Goal: Task Accomplishment & Management: Complete application form

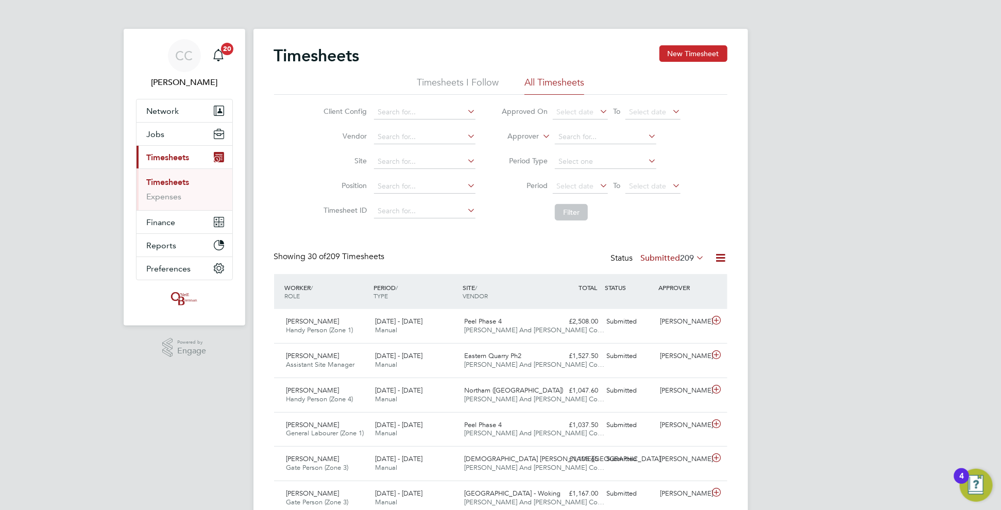
click at [698, 48] on button "New Timesheet" at bounding box center [693, 53] width 68 height 16
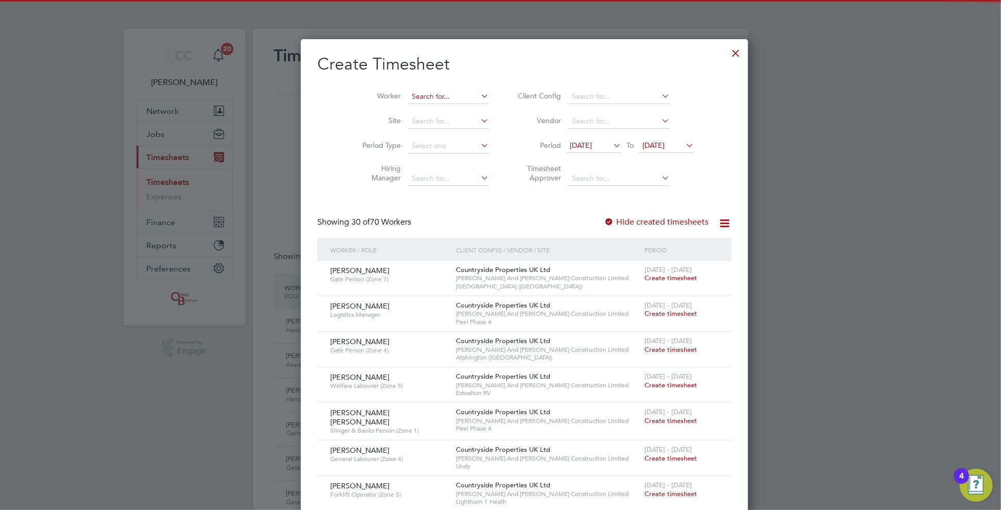
click at [424, 95] on input at bounding box center [448, 97] width 81 height 14
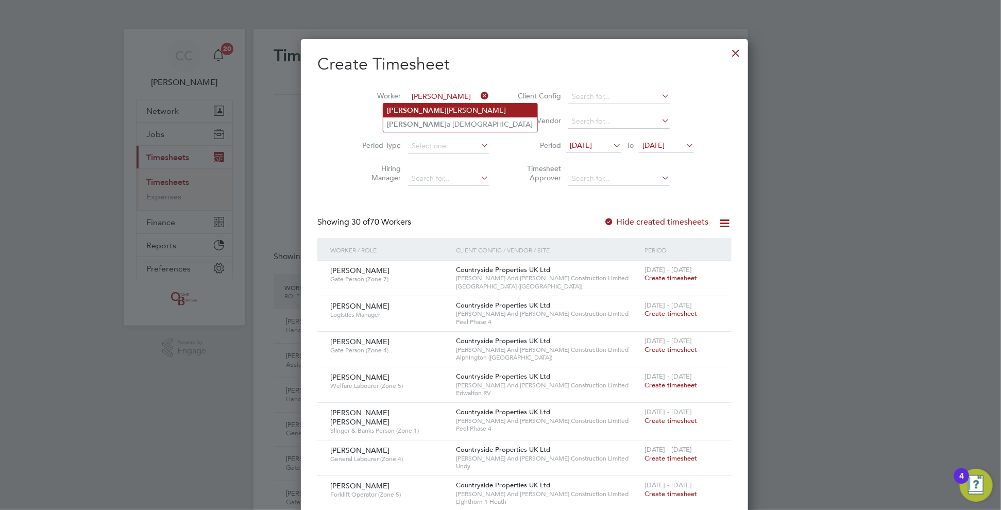
click at [418, 113] on li "[PERSON_NAME]" at bounding box center [460, 111] width 154 height 14
type input "[PERSON_NAME]"
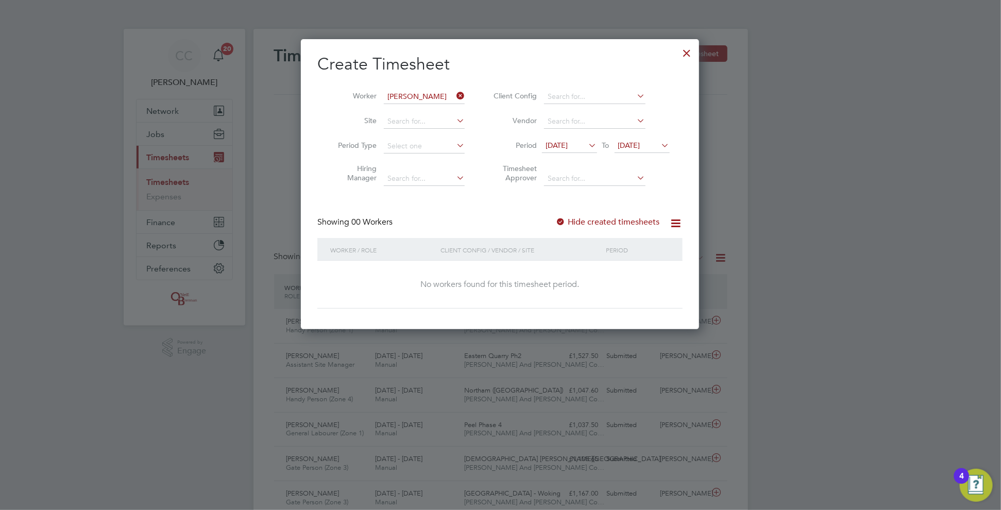
click at [662, 138] on li "Period [DATE] To [DATE]" at bounding box center [580, 146] width 205 height 25
click at [640, 145] on span "[DATE]" at bounding box center [629, 145] width 22 height 9
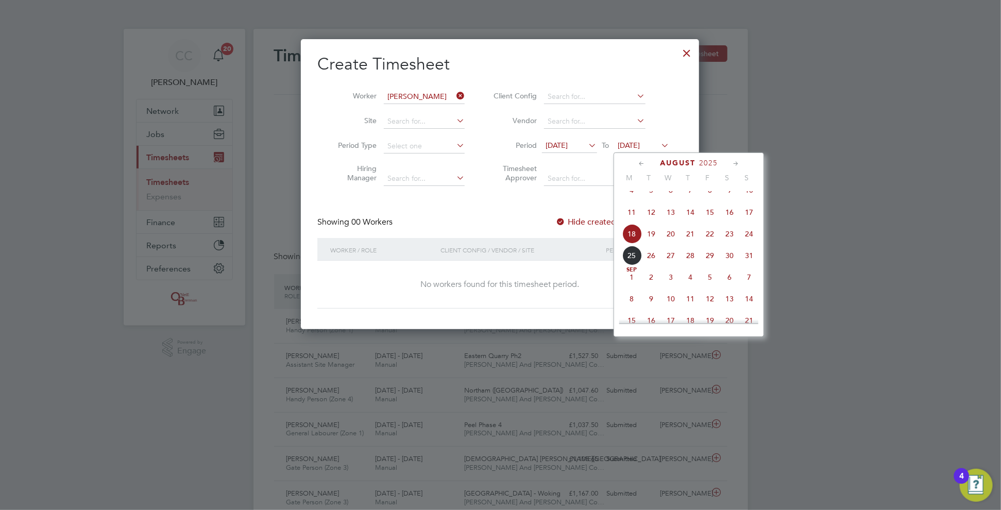
click at [748, 244] on span "24" at bounding box center [749, 234] width 20 height 20
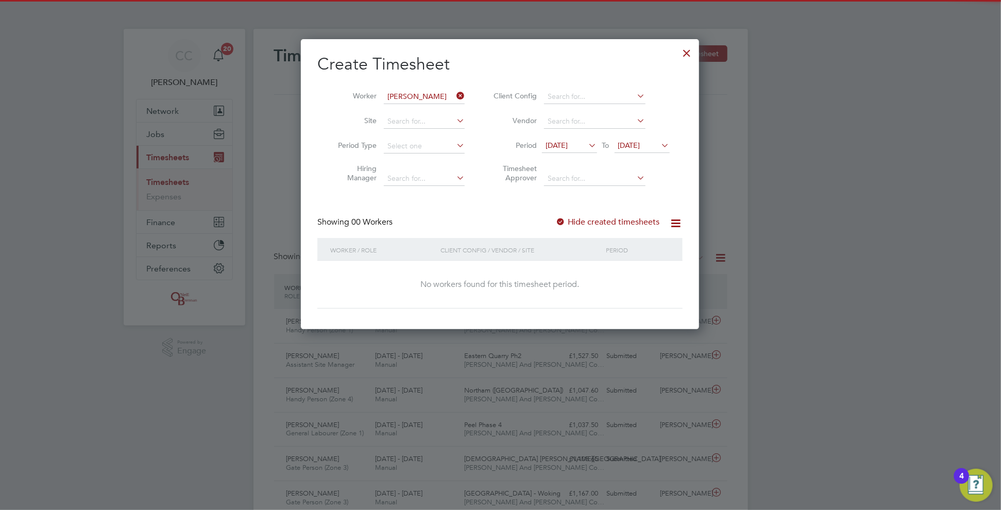
click at [561, 213] on div "Create Timesheet Worker [PERSON_NAME] Site Period Type Hiring Manager Client Co…" at bounding box center [499, 181] width 365 height 255
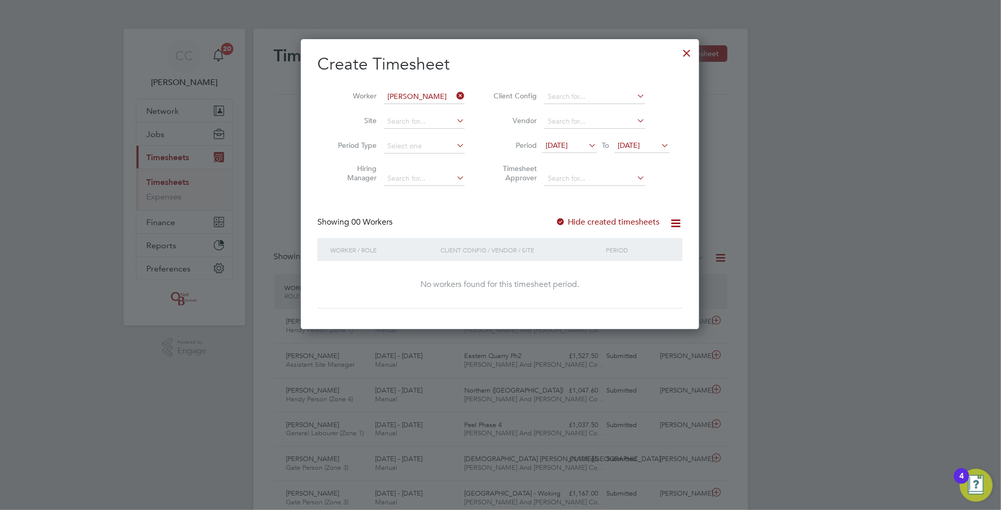
click at [563, 217] on div at bounding box center [560, 222] width 10 height 10
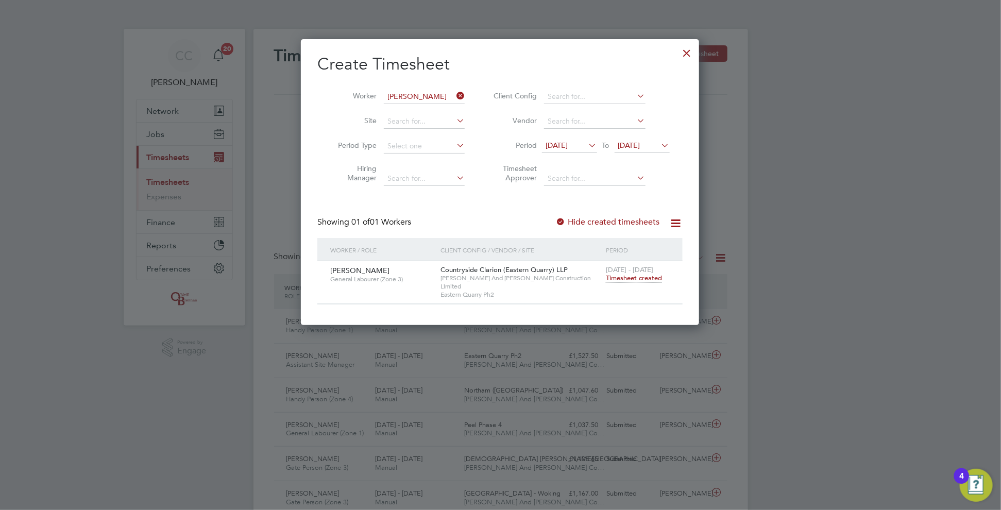
click at [454, 96] on icon at bounding box center [454, 96] width 0 height 14
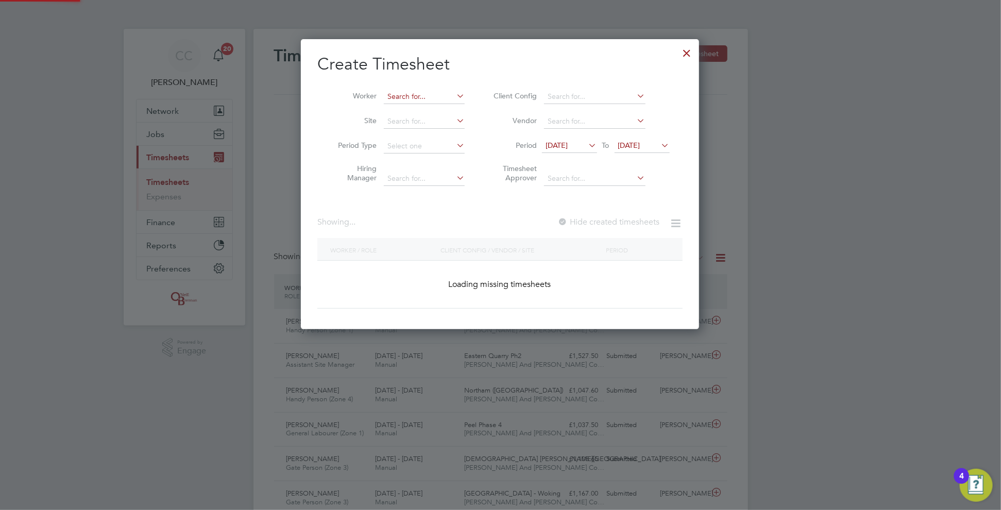
scroll to position [290, 399]
click at [439, 96] on input at bounding box center [424, 97] width 81 height 14
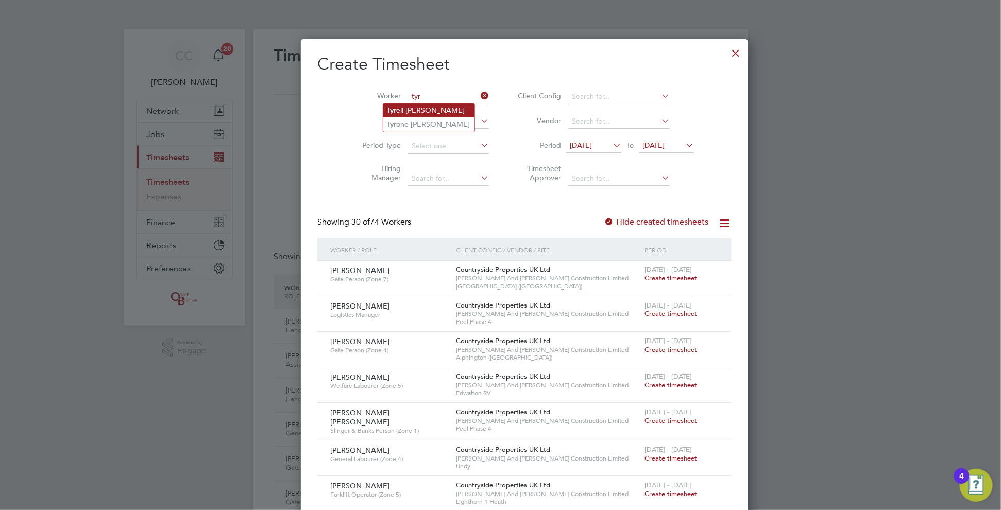
click at [423, 110] on li "Tyr ell [PERSON_NAME]" at bounding box center [428, 111] width 91 height 14
type input "[PERSON_NAME]"
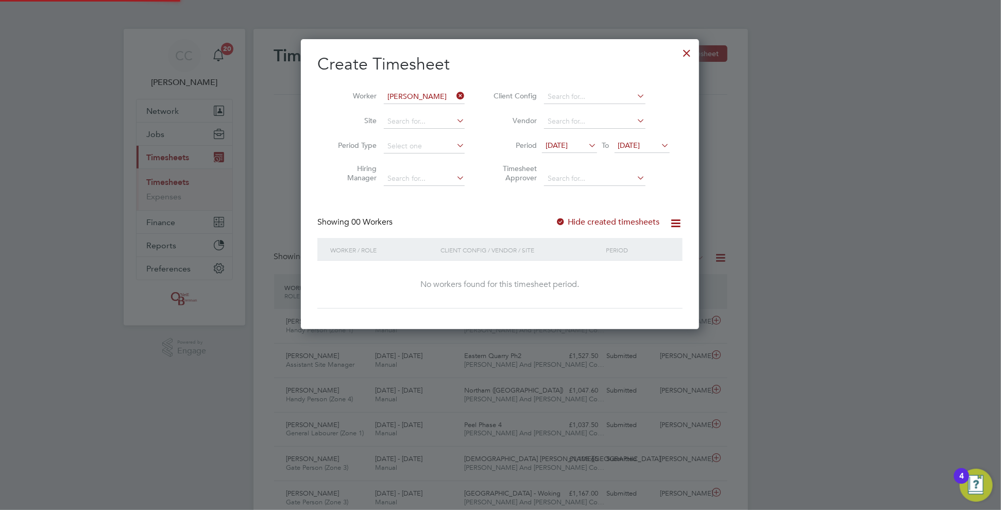
scroll to position [290, 399]
click at [571, 220] on label "Hide created timesheets" at bounding box center [607, 222] width 105 height 10
click at [571, 221] on label "Hide created timesheets" at bounding box center [607, 222] width 105 height 10
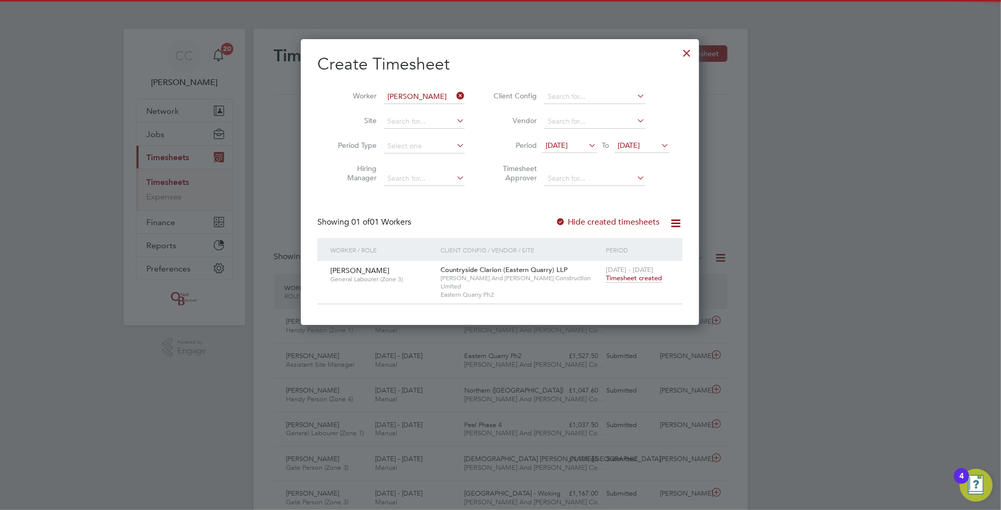
scroll to position [278, 399]
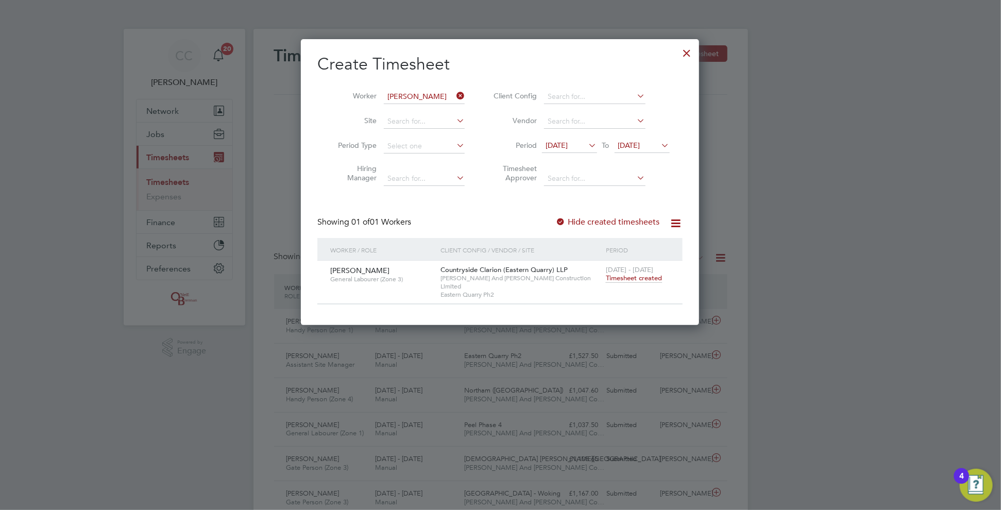
click at [454, 99] on icon at bounding box center [454, 96] width 0 height 14
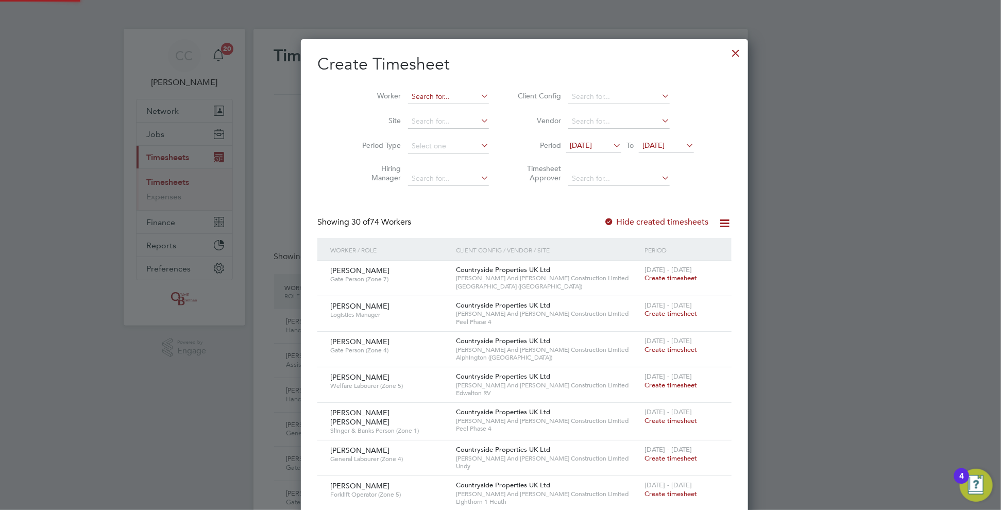
scroll to position [1580, 399]
click at [424, 99] on input at bounding box center [448, 97] width 81 height 14
click at [424, 112] on li "[PERSON_NAME] bank" at bounding box center [456, 111] width 146 height 14
type input "[PERSON_NAME]"
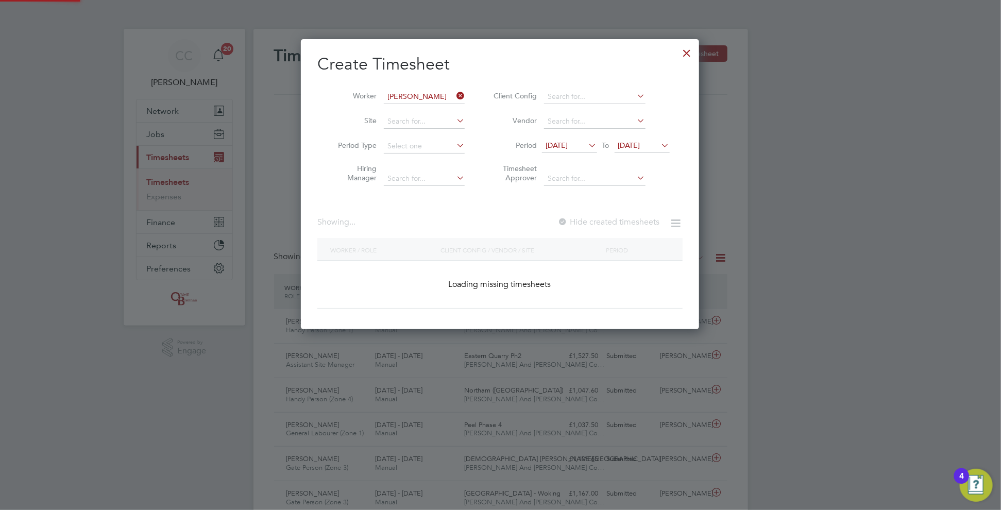
scroll to position [290, 399]
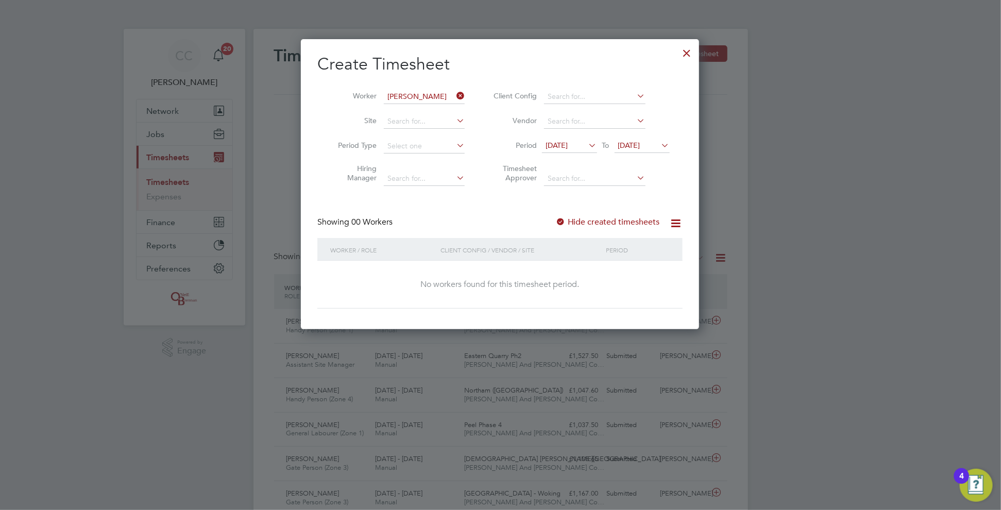
click at [586, 220] on label "Hide created timesheets" at bounding box center [607, 222] width 105 height 10
click at [583, 223] on label "Hide created timesheets" at bounding box center [607, 222] width 105 height 10
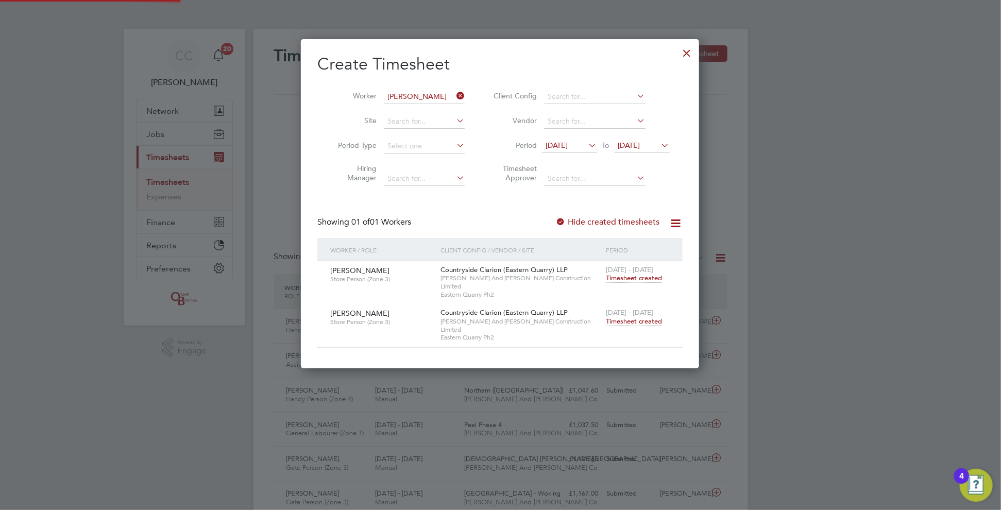
scroll to position [312, 399]
click at [625, 317] on span "Timesheet created" at bounding box center [634, 321] width 56 height 9
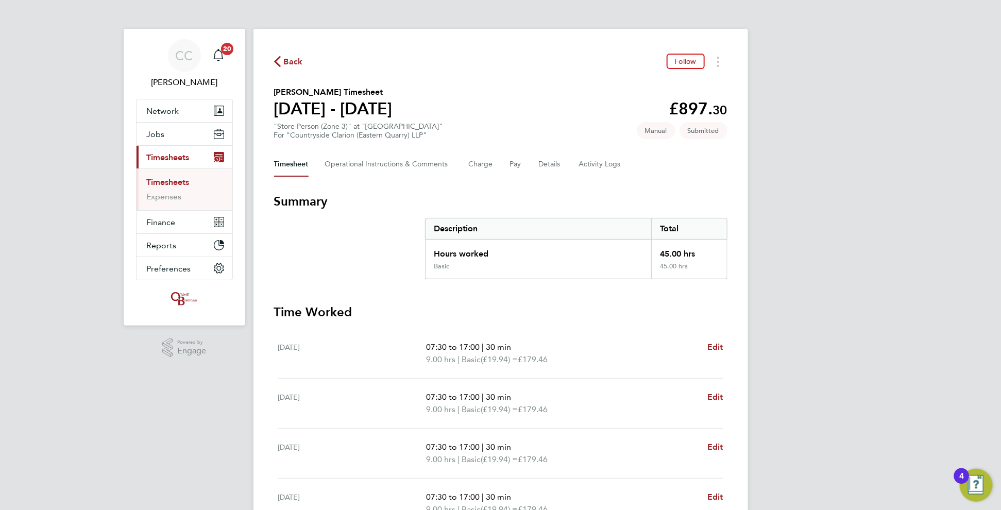
click at [291, 61] on span "Back" at bounding box center [293, 62] width 19 height 12
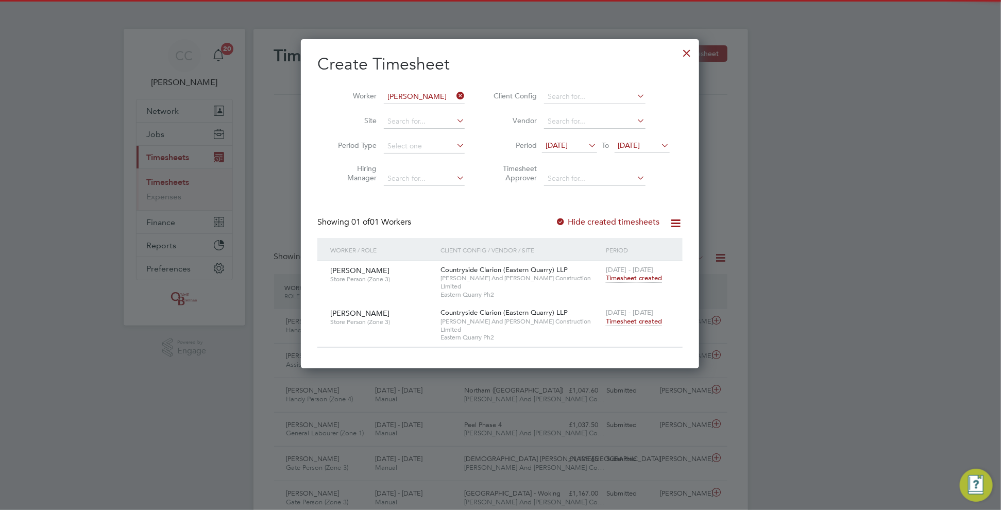
scroll to position [26, 89]
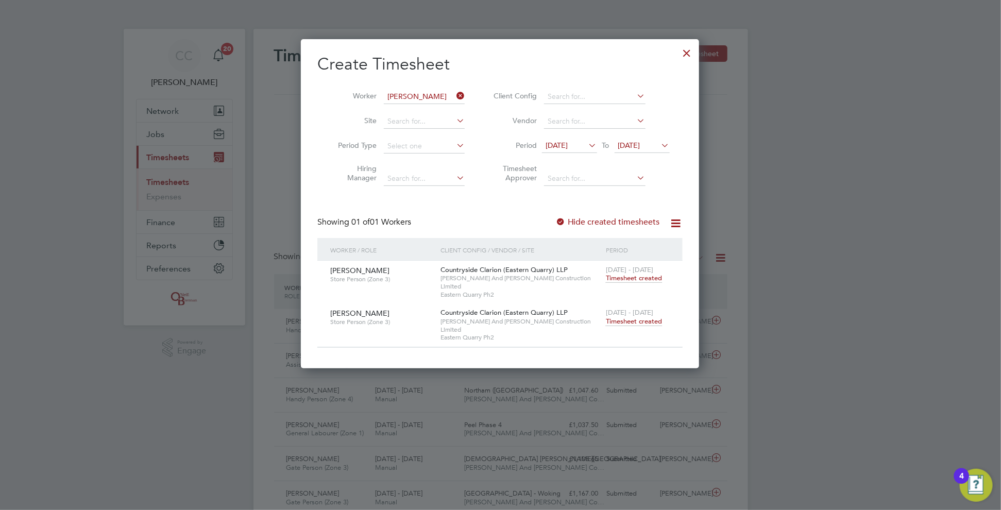
click at [454, 94] on icon at bounding box center [454, 96] width 0 height 14
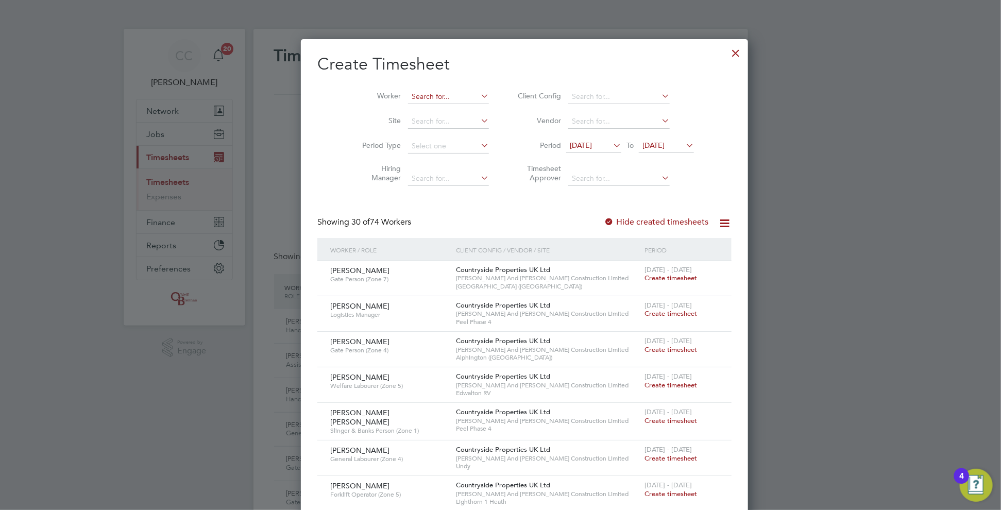
click at [424, 90] on input at bounding box center [448, 97] width 81 height 14
type input "koka"
click at [422, 118] on input at bounding box center [448, 121] width 81 height 14
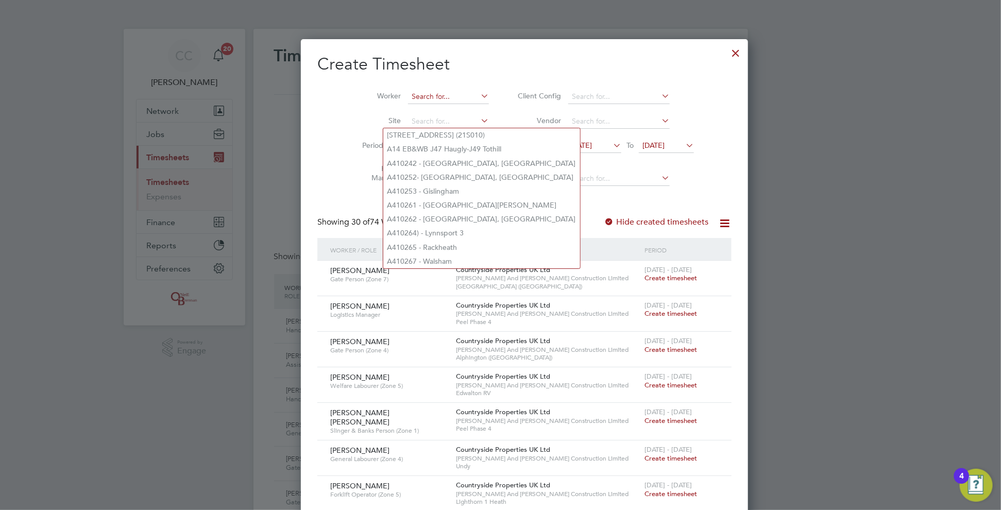
scroll to position [1580, 399]
click at [417, 96] on input at bounding box center [448, 97] width 81 height 14
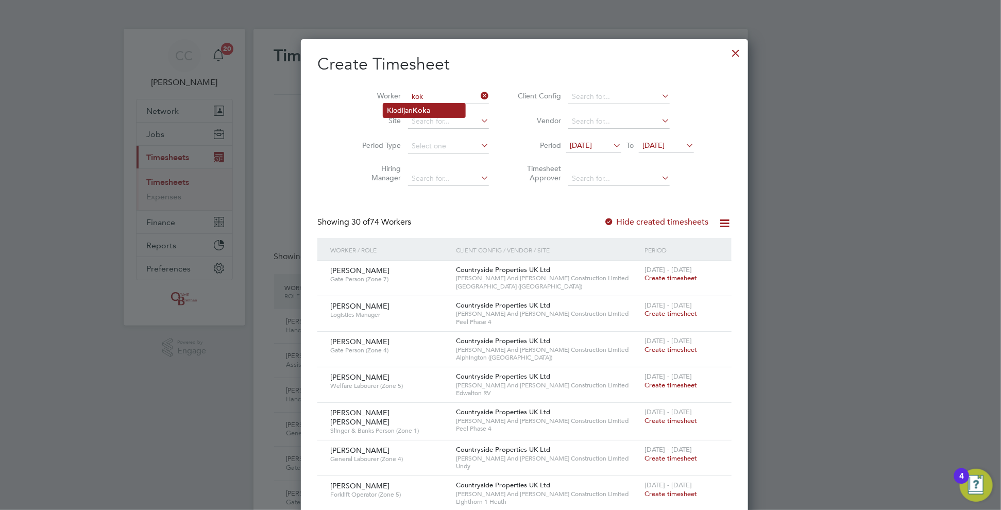
click at [418, 108] on b "Kok" at bounding box center [420, 110] width 14 height 9
type input "[PERSON_NAME]"
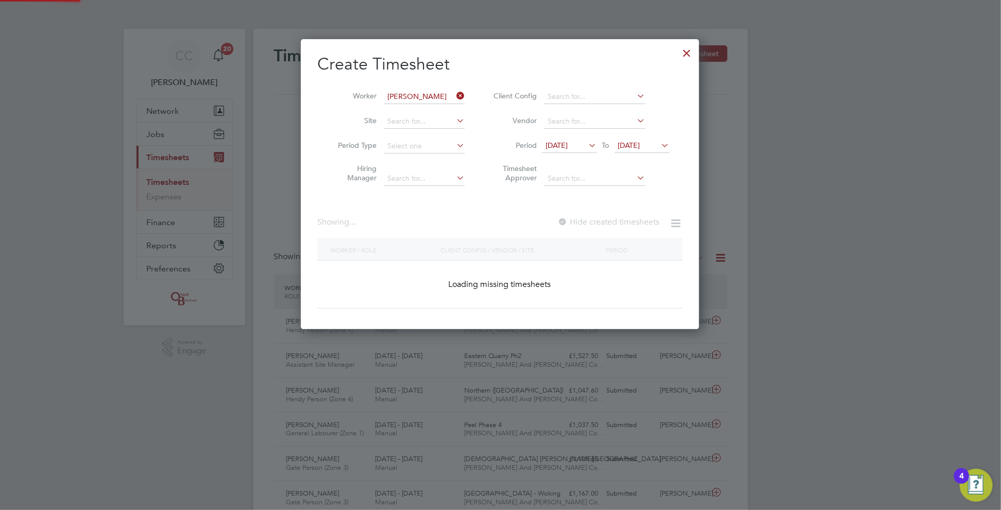
scroll to position [290, 399]
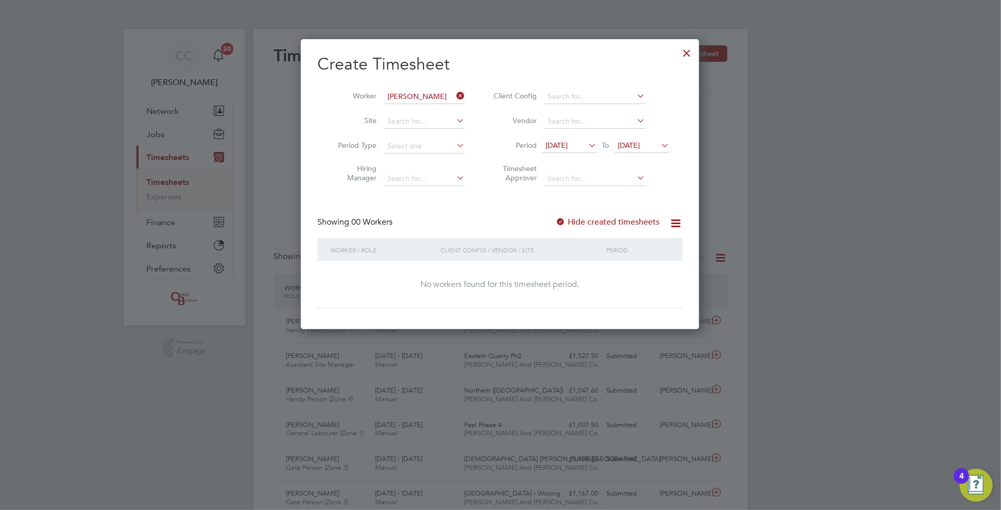
click at [568, 221] on label "Hide created timesheets" at bounding box center [607, 222] width 105 height 10
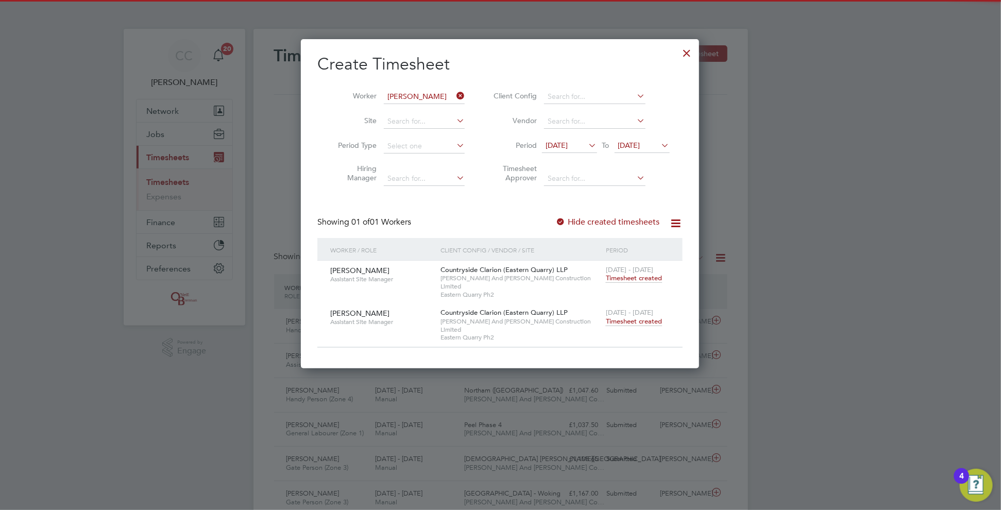
scroll to position [312, 399]
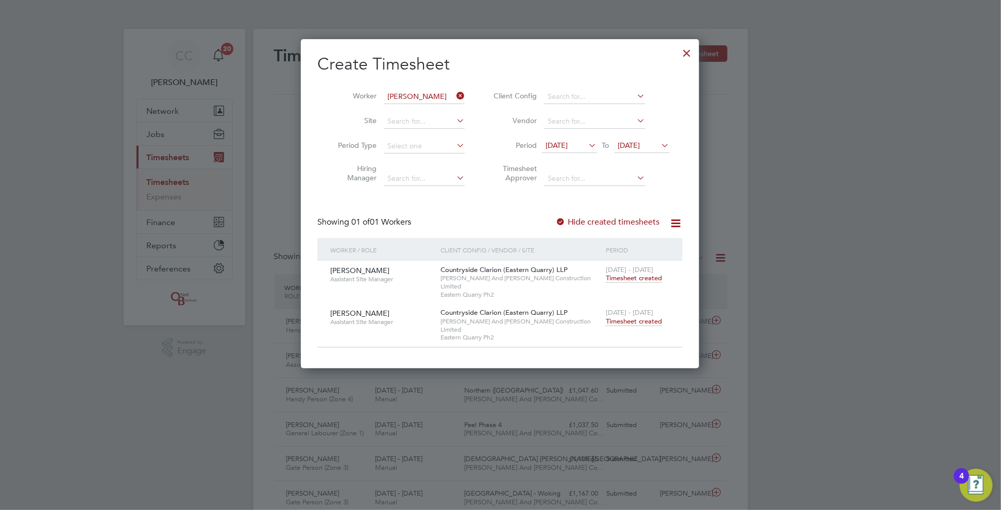
click at [628, 317] on span "Timesheet created" at bounding box center [634, 321] width 56 height 9
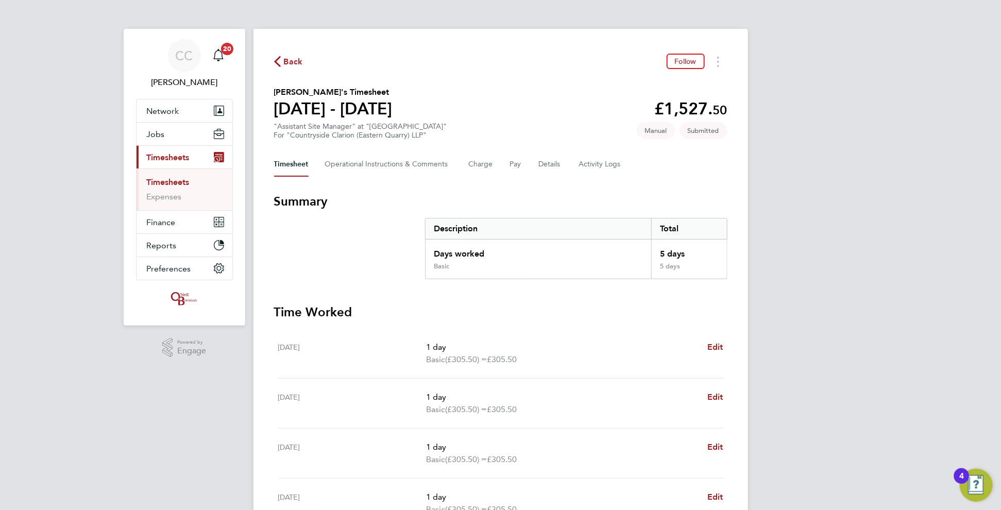
click at [295, 58] on span "Back" at bounding box center [293, 62] width 19 height 12
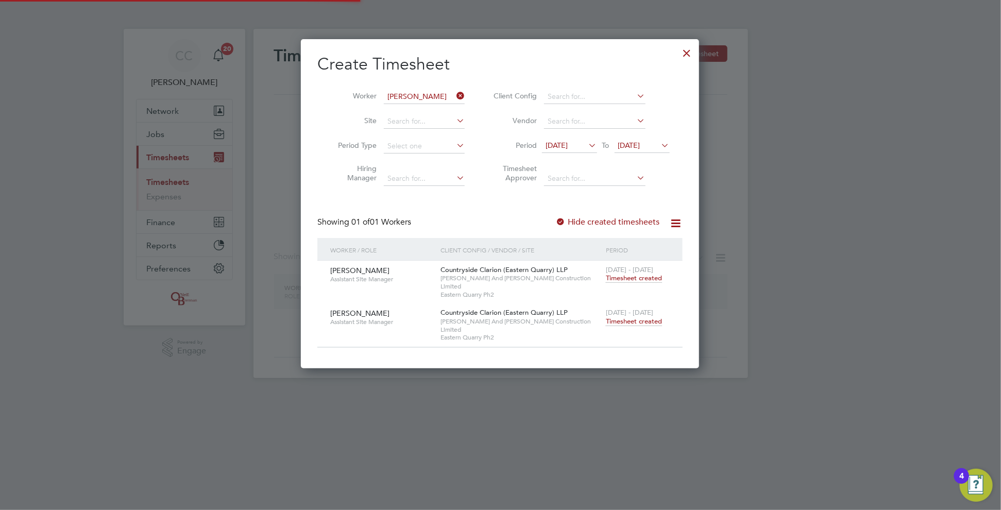
scroll to position [312, 399]
click at [423, 93] on input "[PERSON_NAME]" at bounding box center [424, 97] width 81 height 14
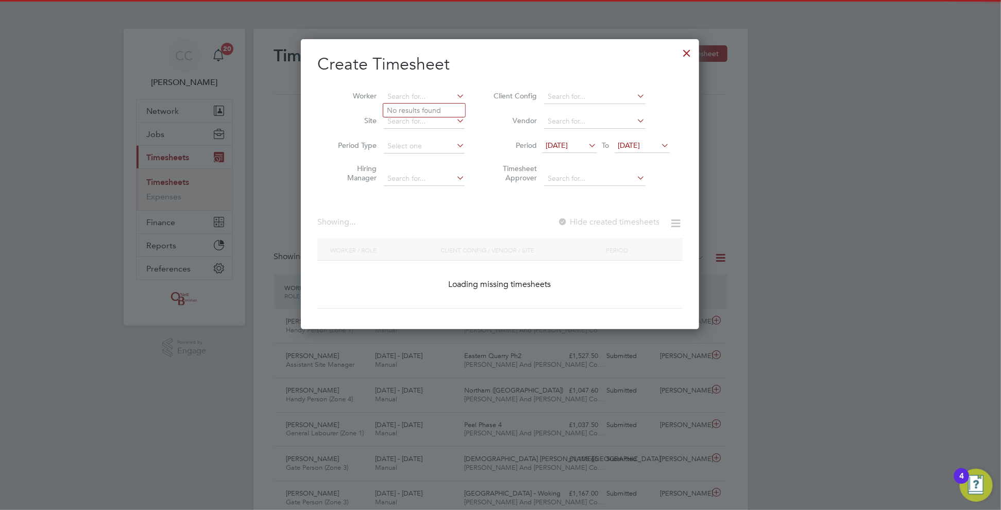
scroll to position [5, 5]
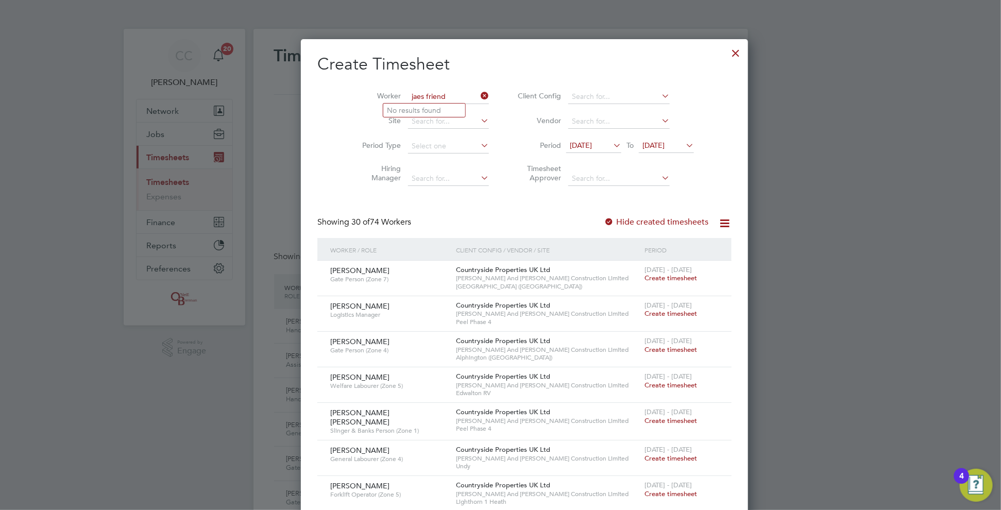
click at [408, 95] on input "jaes friend" at bounding box center [448, 97] width 81 height 14
click at [401, 111] on b "[PERSON_NAME]" at bounding box center [417, 110] width 60 height 9
type input "[PERSON_NAME]"
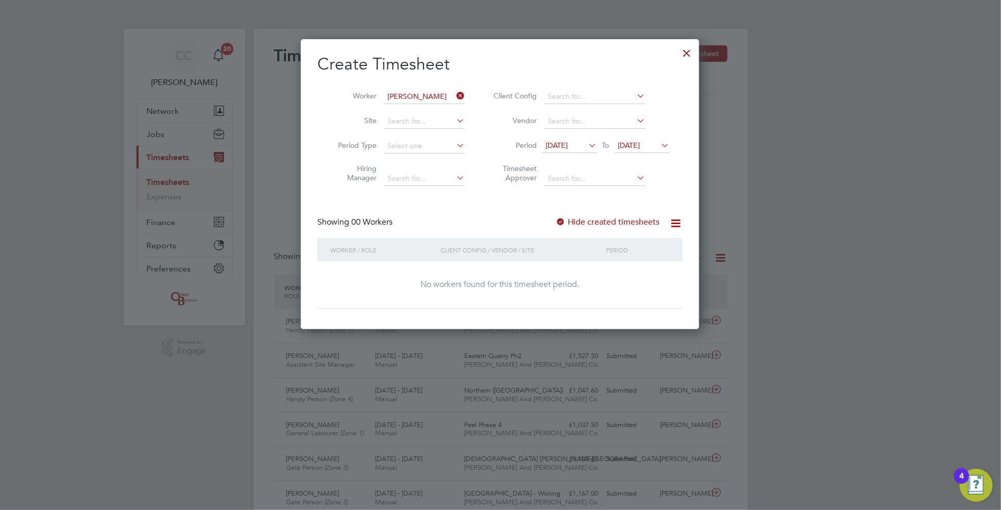
click at [566, 221] on div at bounding box center [560, 222] width 10 height 10
click at [565, 221] on div at bounding box center [560, 222] width 10 height 10
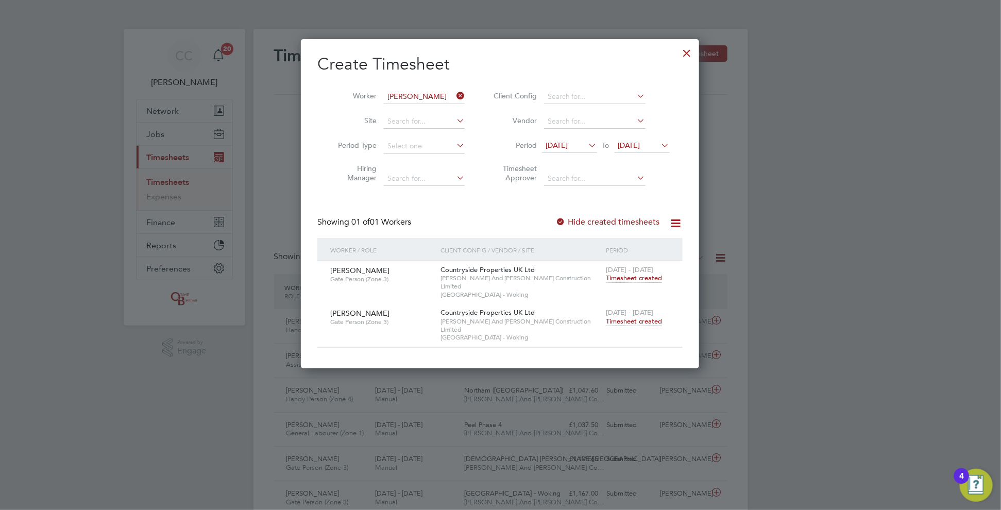
click at [638, 317] on span "Timesheet created" at bounding box center [634, 321] width 56 height 9
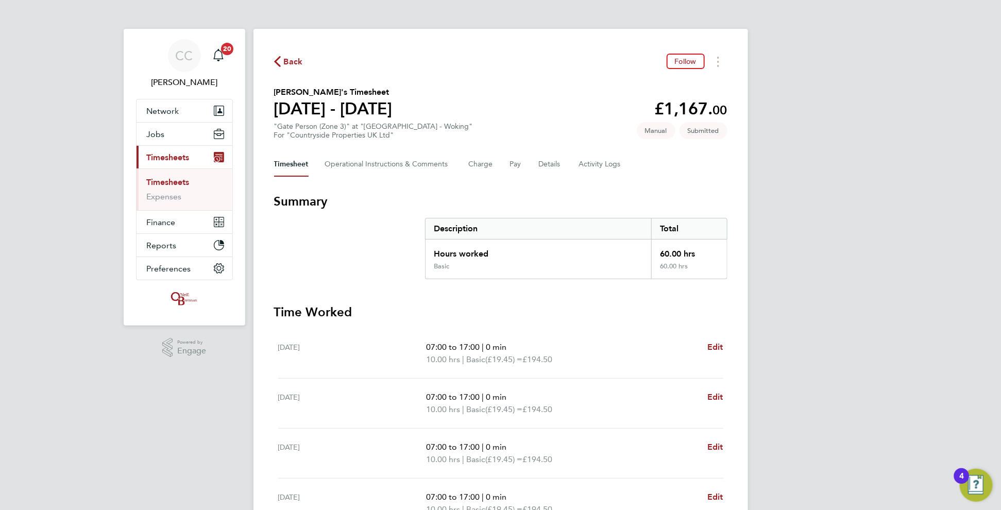
click at [292, 61] on span "Back" at bounding box center [293, 62] width 19 height 12
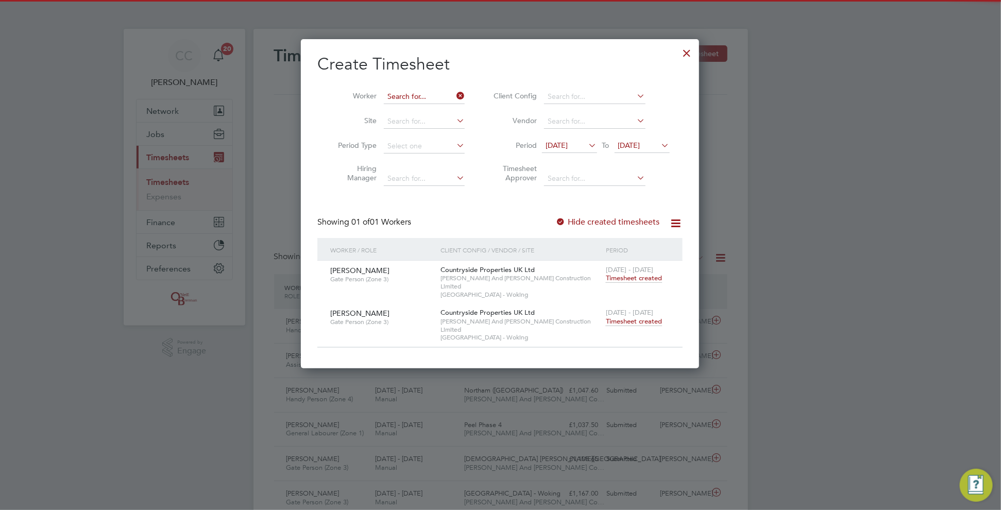
click at [401, 93] on input at bounding box center [424, 97] width 81 height 14
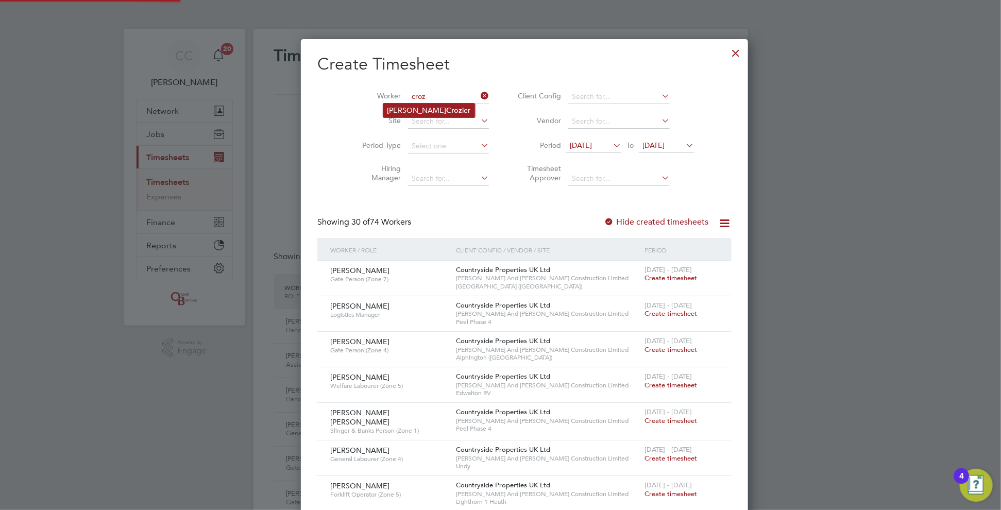
click at [400, 110] on li "[PERSON_NAME]" at bounding box center [429, 111] width 92 height 14
type input "[PERSON_NAME]"
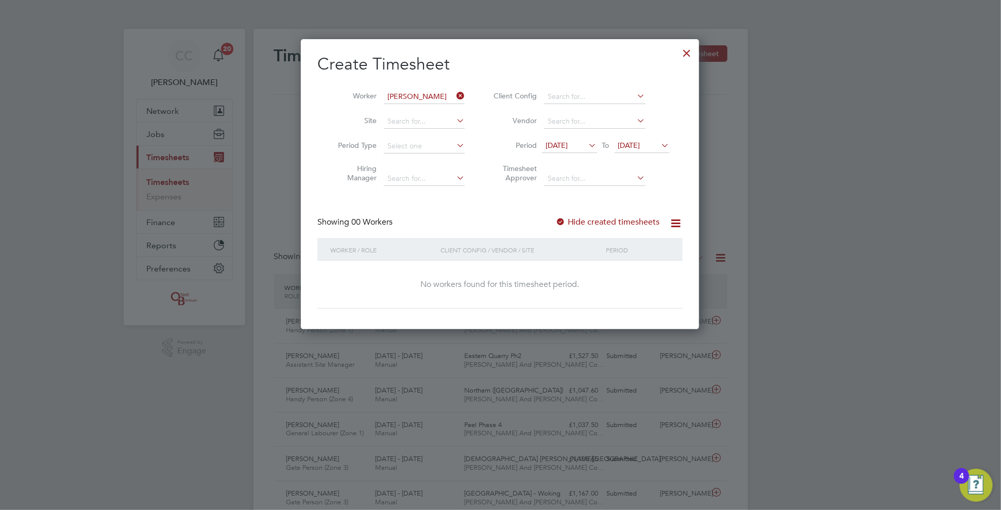
click at [565, 220] on div at bounding box center [560, 222] width 10 height 10
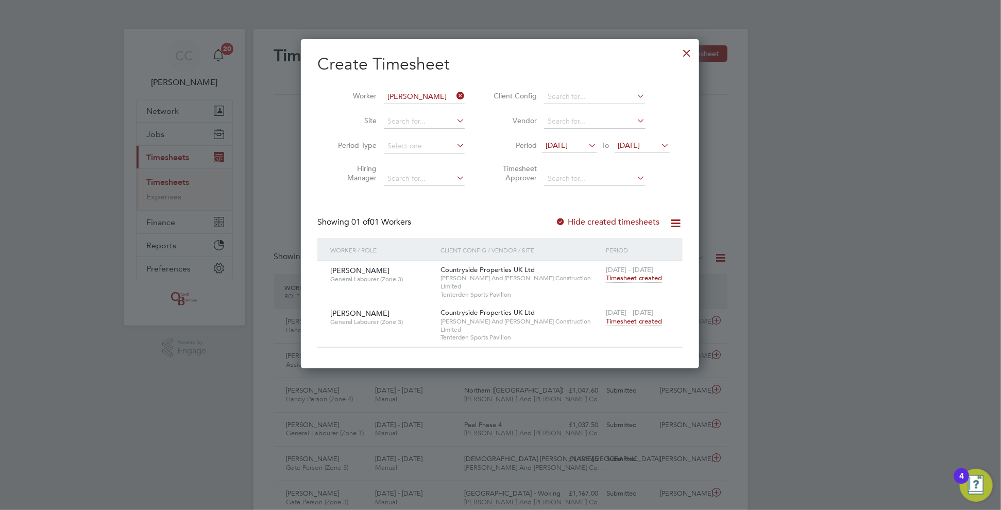
click at [627, 317] on span "Timesheet created" at bounding box center [634, 321] width 56 height 9
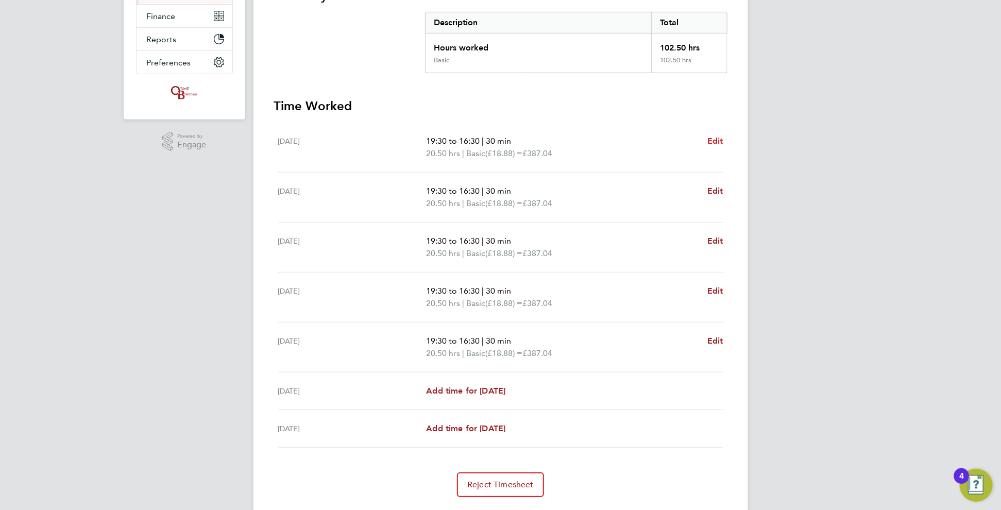
click at [720, 136] on span "Edit" at bounding box center [715, 141] width 16 height 10
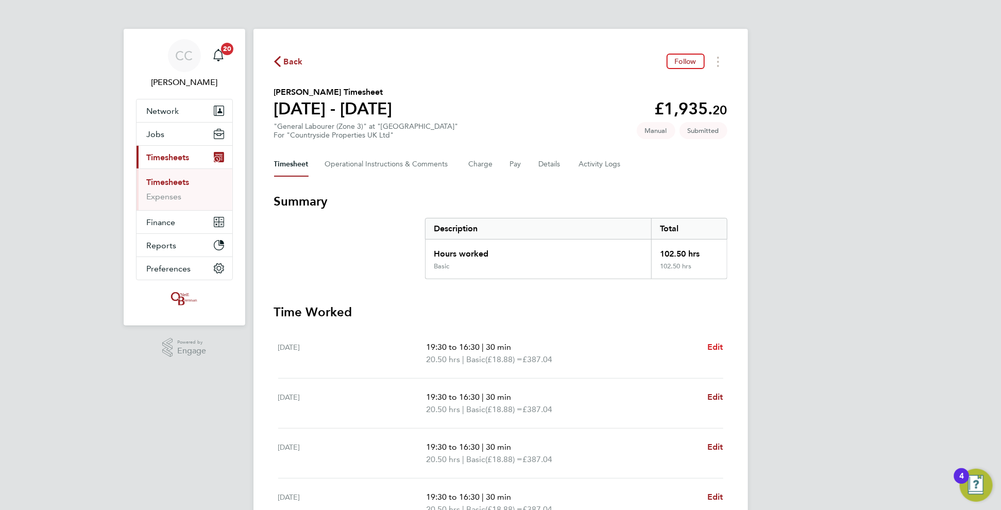
select select "30"
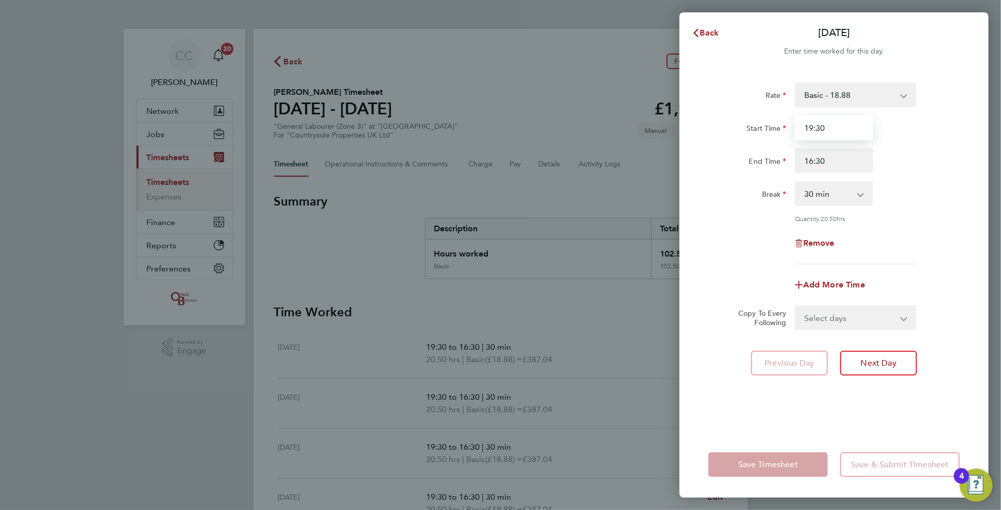
click at [810, 130] on input "19:30" at bounding box center [834, 127] width 78 height 25
type input "07:30"
click at [884, 189] on div "Break 0 min 15 min 30 min 45 min 60 min 75 min 90 min" at bounding box center [834, 193] width 260 height 25
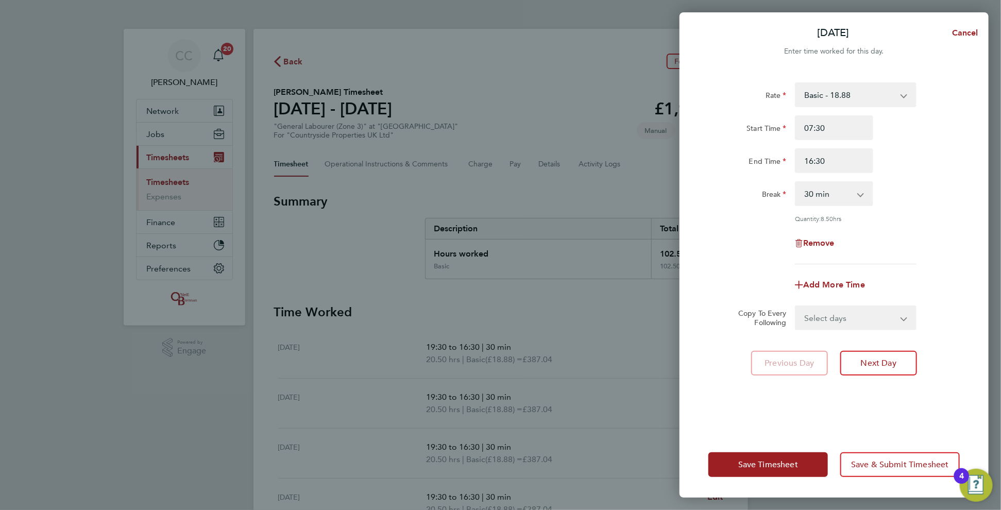
click at [828, 318] on select "Select days Day Weekday (Mon-Fri) Weekend (Sat-Sun) [DATE] [DATE] [DATE] [DATE]…" at bounding box center [850, 317] width 108 height 23
select select "WEEKDAY"
click at [796, 306] on select "Select days Day Weekday (Mon-Fri) Weekend (Sat-Sun) [DATE] [DATE] [DATE] [DATE]…" at bounding box center [850, 317] width 108 height 23
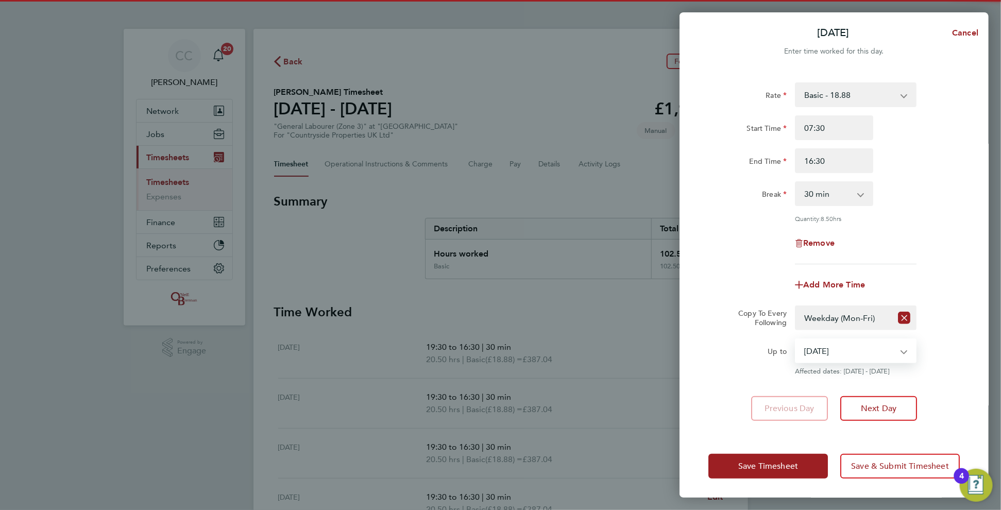
click at [829, 357] on select "[DATE] [DATE] [DATE] [DATE] [DATE] [DATE]" at bounding box center [849, 350] width 107 height 23
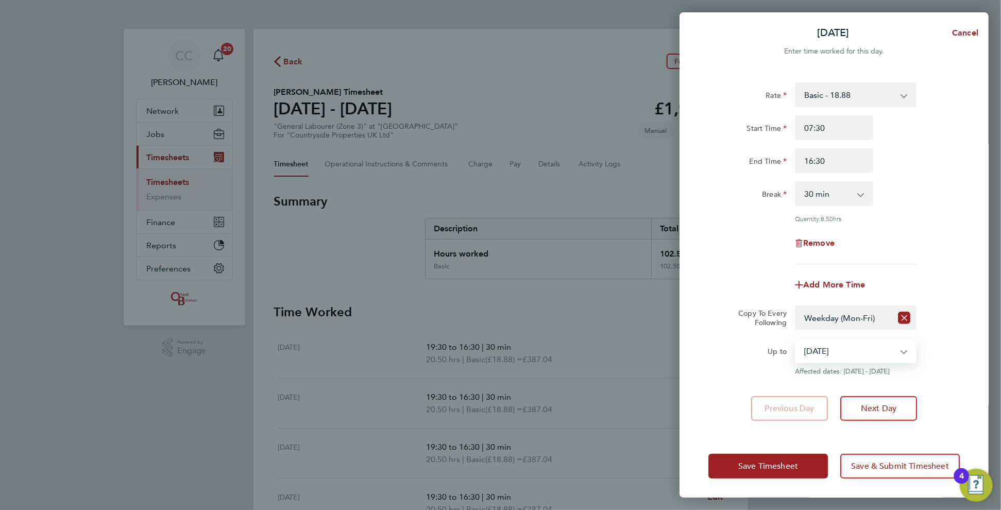
select select "[DATE]"
click at [796, 339] on select "[DATE] [DATE] [DATE] [DATE] [DATE] [DATE]" at bounding box center [849, 350] width 107 height 23
click at [774, 467] on span "Save Timesheet" at bounding box center [768, 466] width 60 height 10
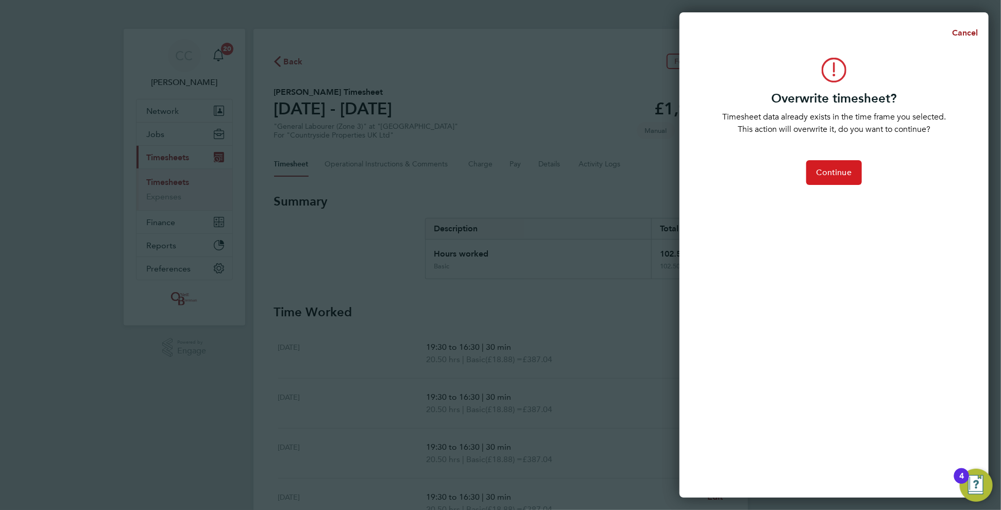
click at [835, 178] on button "Continue" at bounding box center [834, 172] width 56 height 25
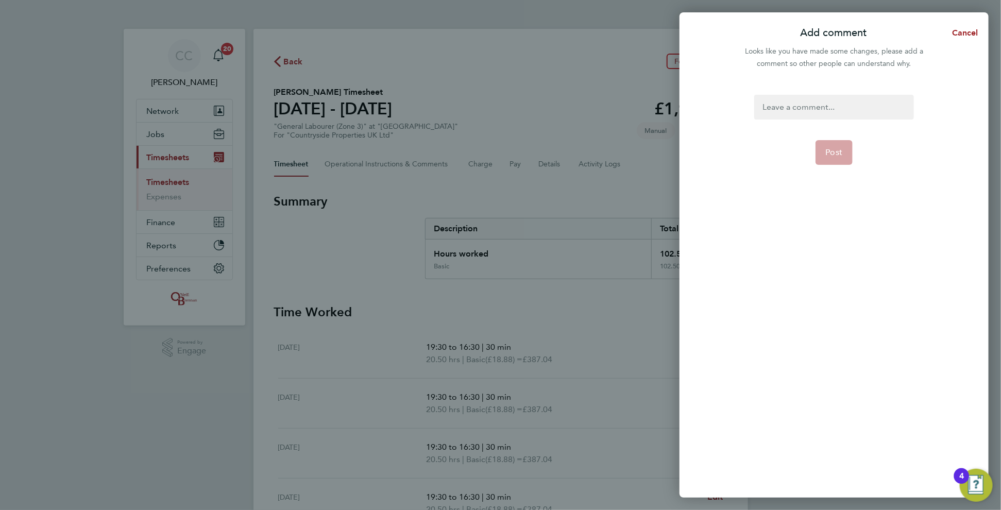
click at [806, 107] on div at bounding box center [833, 107] width 159 height 25
click at [782, 108] on div at bounding box center [833, 107] width 159 height 25
click at [832, 151] on span "Post" at bounding box center [834, 152] width 17 height 10
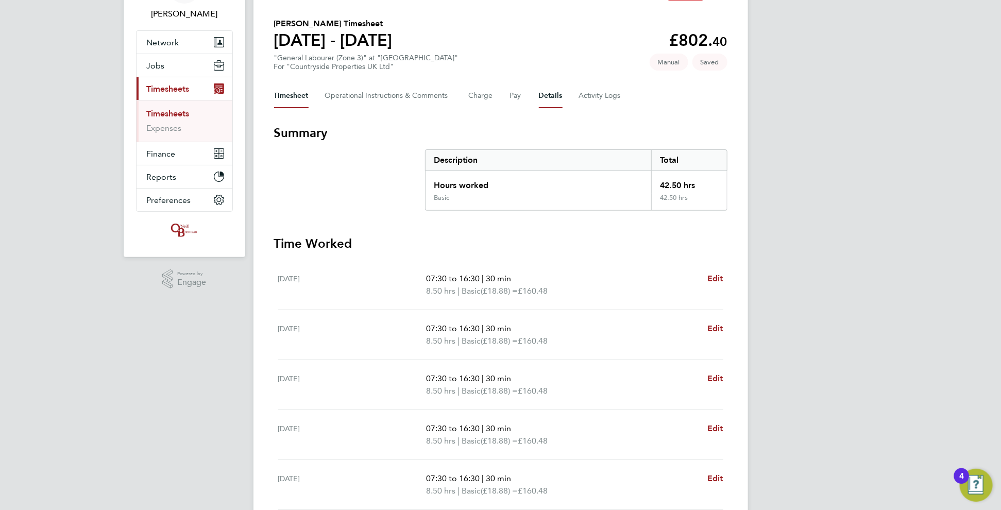
click at [551, 93] on button "Details" at bounding box center [551, 95] width 24 height 25
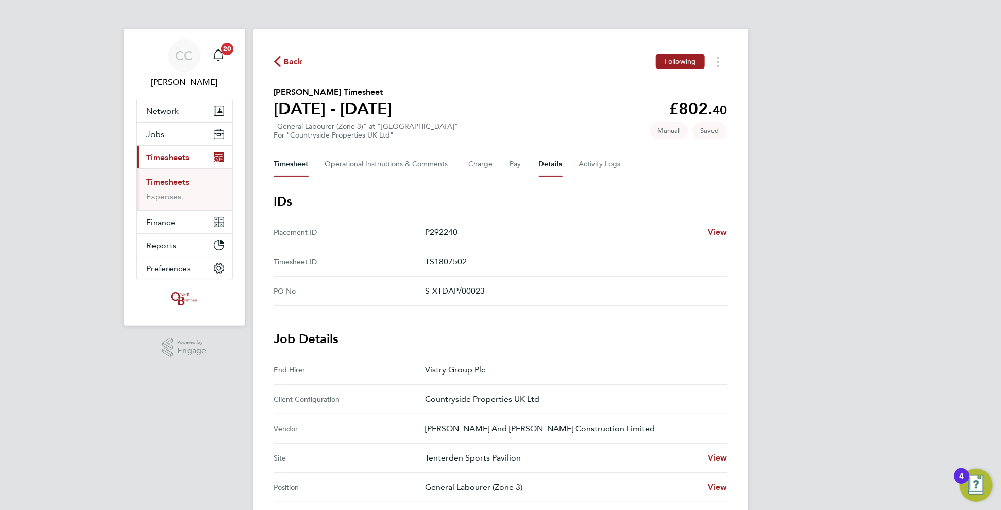
click at [298, 163] on button "Timesheet" at bounding box center [291, 164] width 35 height 25
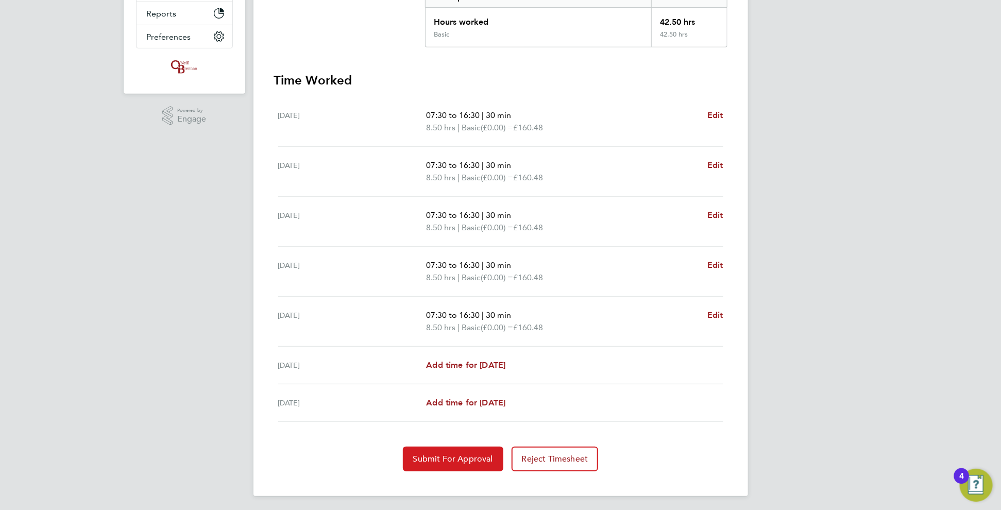
click at [472, 457] on span "Submit For Approval" at bounding box center [453, 459] width 80 height 10
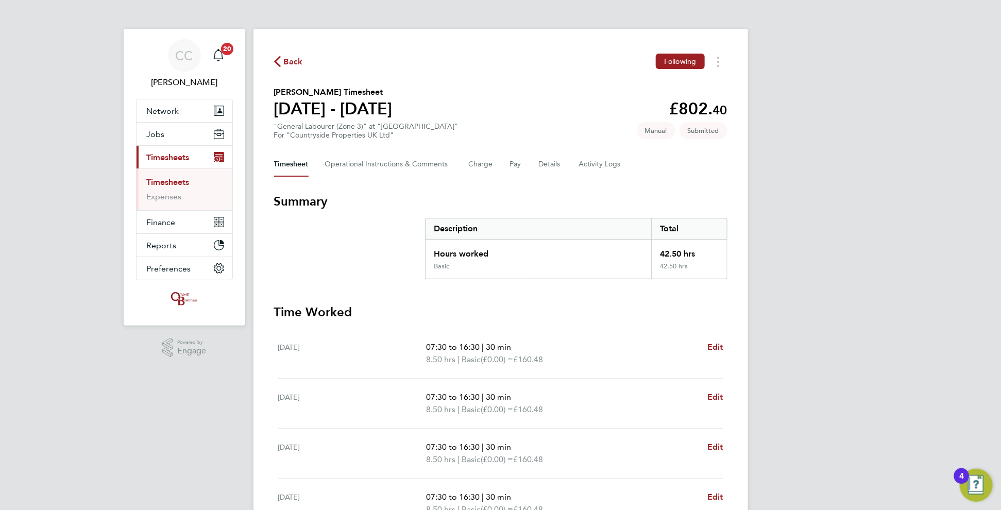
click at [300, 56] on span "Back" at bounding box center [293, 62] width 19 height 12
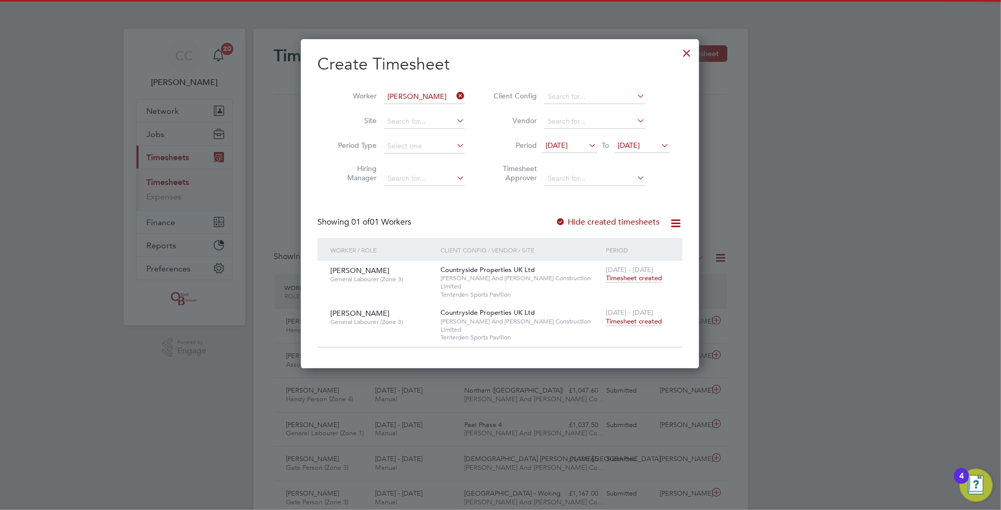
scroll to position [26, 89]
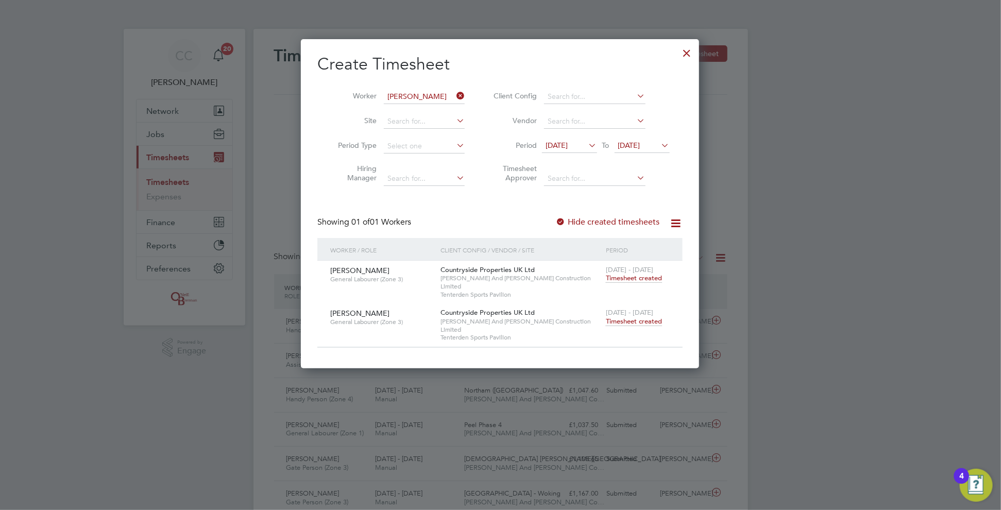
click at [689, 57] on div at bounding box center [687, 50] width 19 height 19
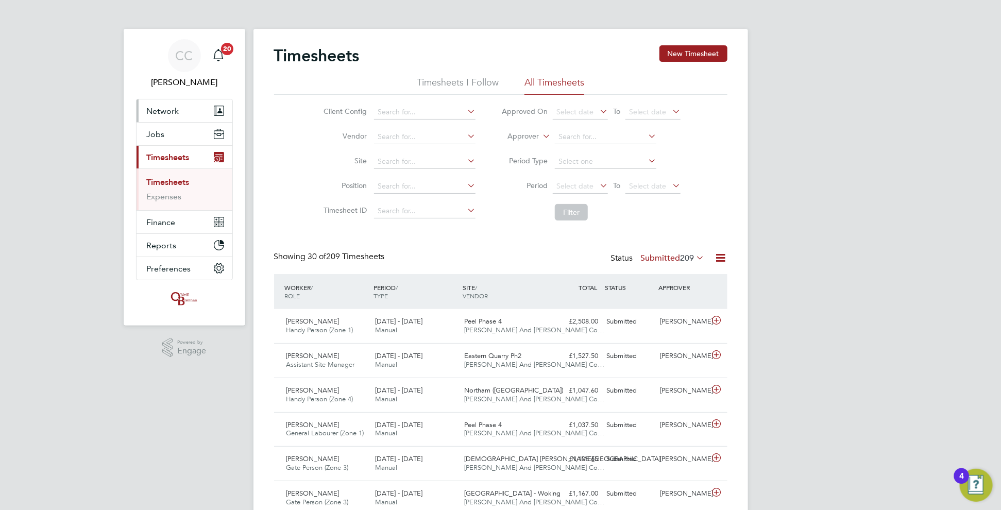
click at [176, 113] on span "Network" at bounding box center [163, 111] width 32 height 10
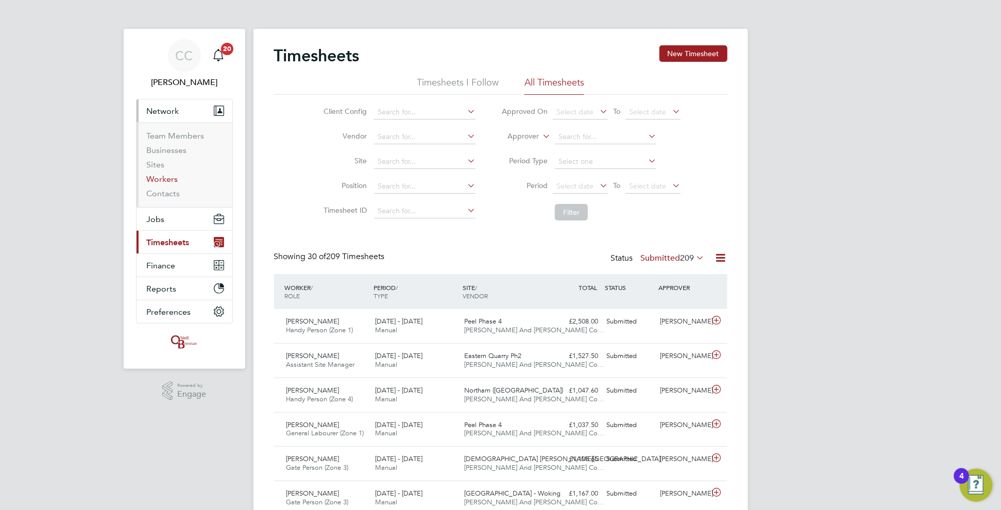
click at [161, 178] on link "Workers" at bounding box center [162, 179] width 31 height 10
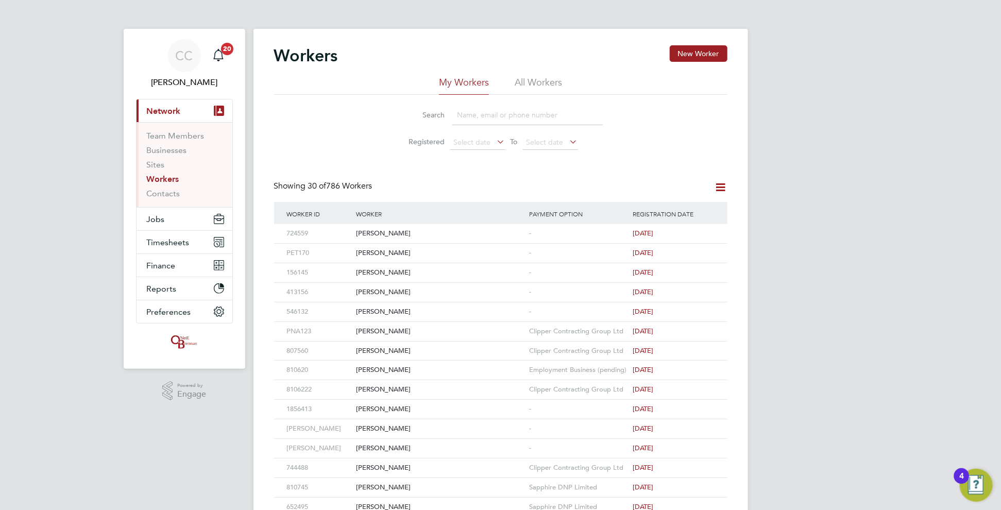
click at [166, 117] on button "Current page: Network" at bounding box center [185, 110] width 96 height 23
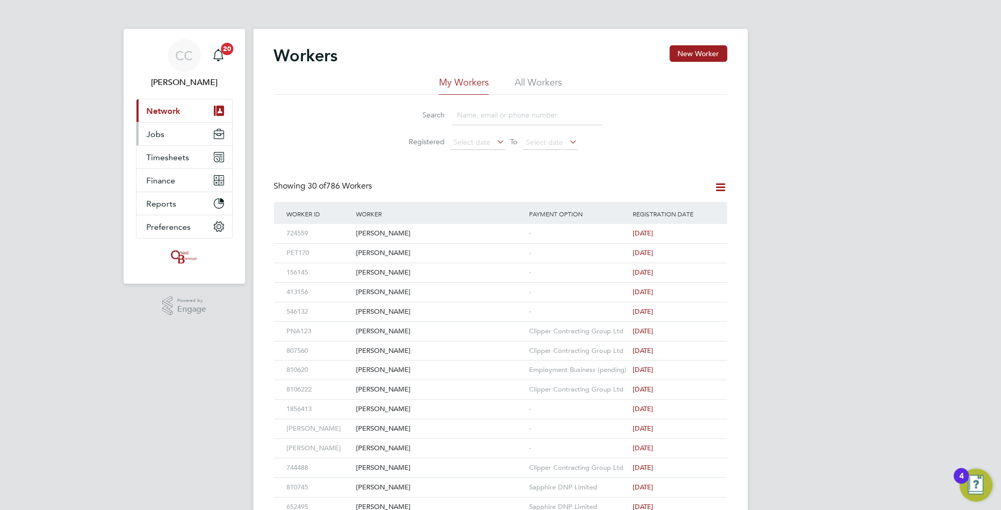
click at [168, 134] on button "Jobs" at bounding box center [185, 134] width 96 height 23
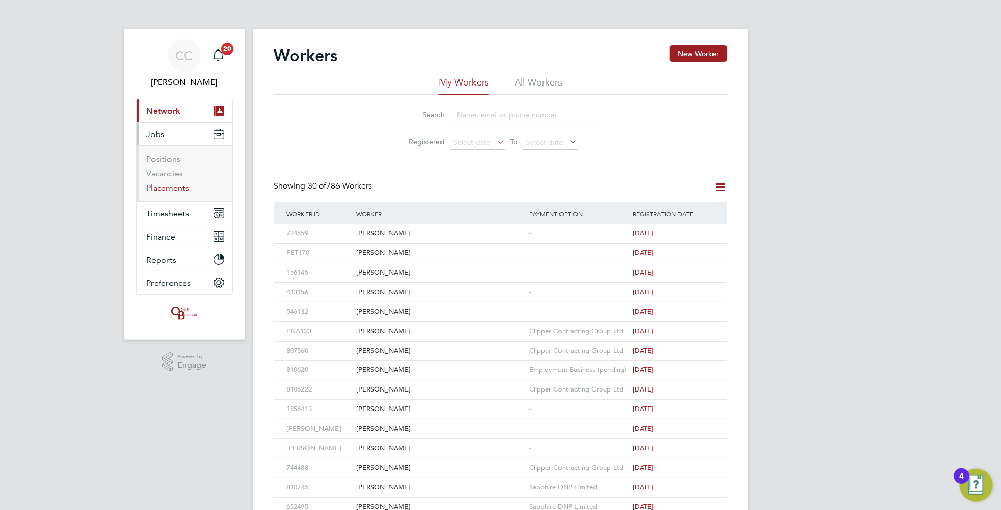
click at [166, 186] on link "Placements" at bounding box center [168, 188] width 43 height 10
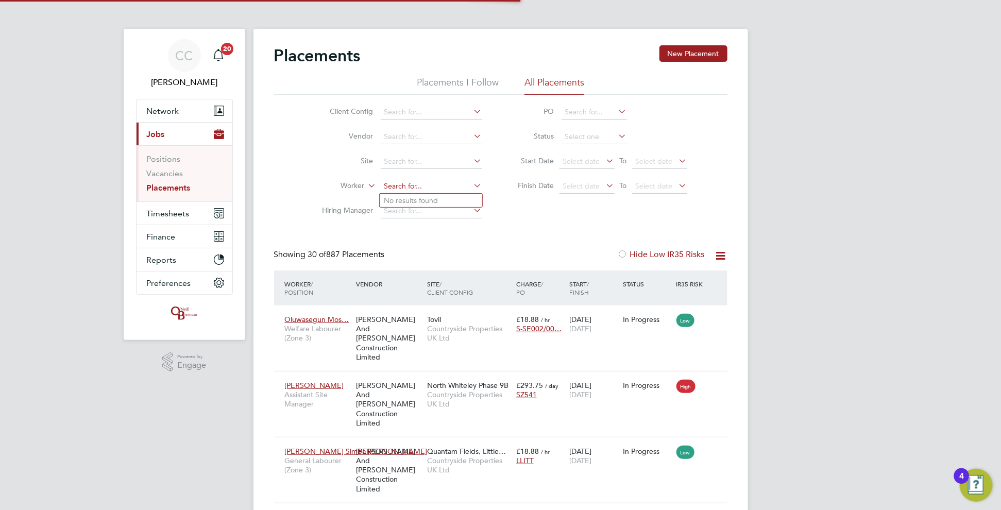
click at [435, 183] on input at bounding box center [431, 186] width 101 height 14
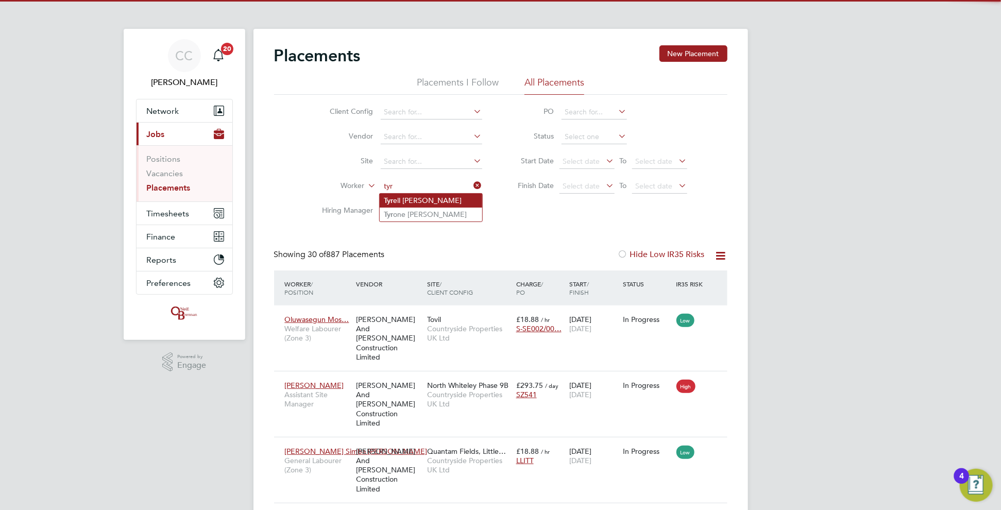
click at [419, 200] on li "Tyr ell [PERSON_NAME]" at bounding box center [431, 201] width 103 height 14
type input "[PERSON_NAME]"
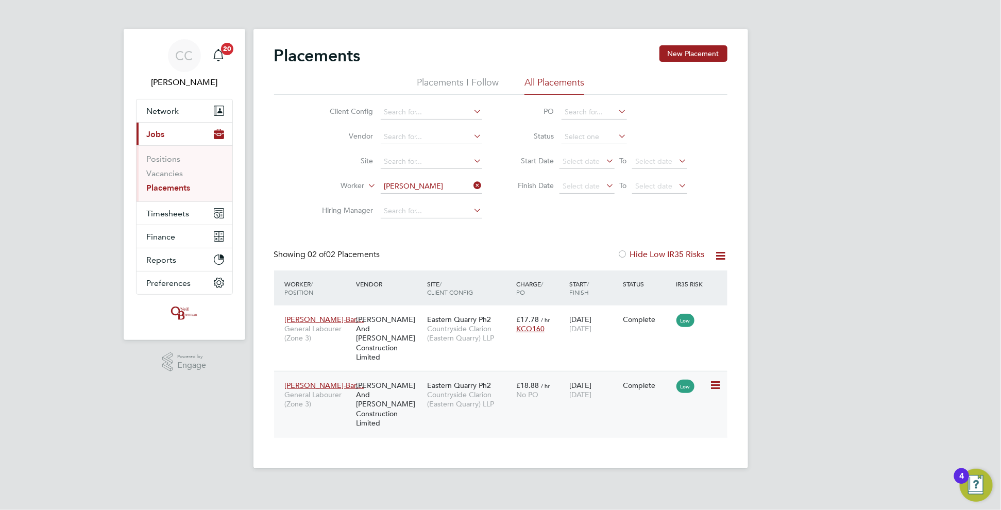
click at [520, 400] on div "[PERSON_NAME]-Bar… General Labourer (Zone 3) [PERSON_NAME] And [PERSON_NAME] Co…" at bounding box center [500, 404] width 453 height 66
click at [566, 387] on div "£18.88 / hr No PO" at bounding box center [541, 390] width 54 height 29
